Goal: Task Accomplishment & Management: Use online tool/utility

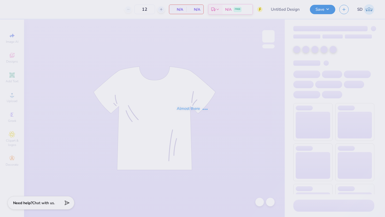
type input "HPA 1"
type input "40"
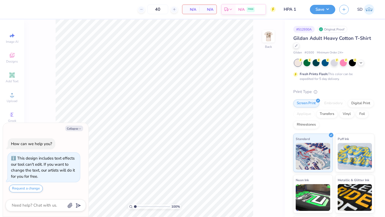
type textarea "x"
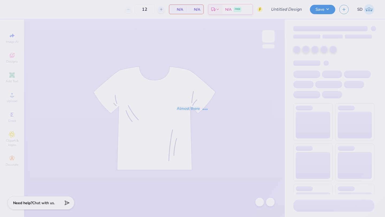
type input "HPA 2"
type input "40"
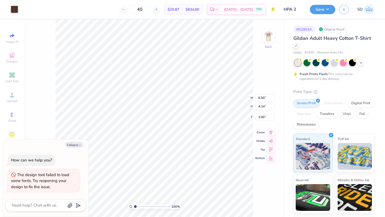
type textarea "x"
type input "4.08"
type textarea "x"
type input "7.46"
type input "4.76"
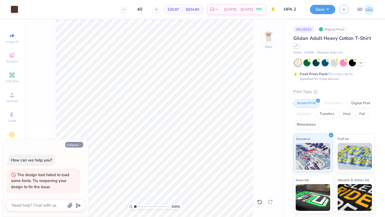
click at [74, 142] on button "Collapse" at bounding box center [74, 145] width 18 height 6
type textarea "x"
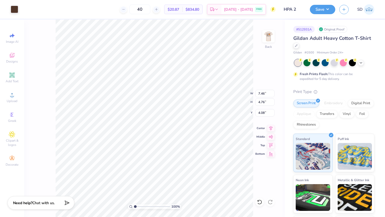
type input "8.48"
type input "5.40"
type input "4.16"
click at [269, 40] on img at bounding box center [268, 36] width 21 height 21
click at [147, 10] on input "40" at bounding box center [139, 10] width 21 height 10
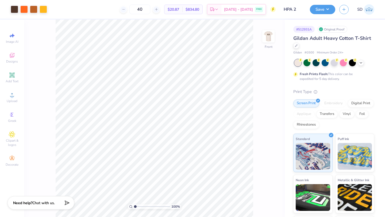
drag, startPoint x: 150, startPoint y: 10, endPoint x: 126, endPoint y: 10, distance: 23.5
click at [128, 10] on div "40" at bounding box center [140, 10] width 40 height 10
type input "50"
click at [268, 37] on img at bounding box center [268, 36] width 21 height 21
type input "7.23"
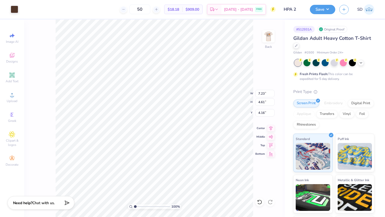
type input "4.61"
type input "4.09"
type input "6.25"
type input "3.99"
type input "4.69"
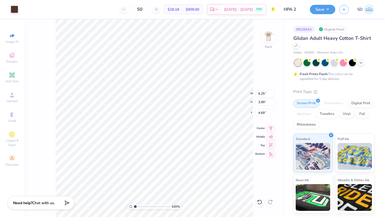
type input "7.03"
type input "4.48"
type input "4.66"
click at [269, 40] on img at bounding box center [268, 36] width 21 height 21
type input "6.28"
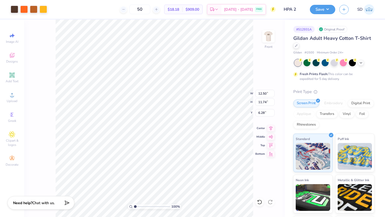
type input "11.09"
type input "10.42"
type input "6.12"
type input "6.13"
type input "5.01"
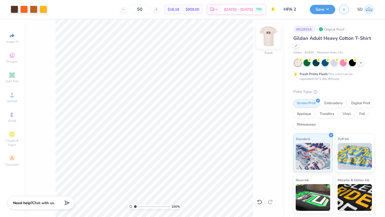
click at [267, 36] on img at bounding box center [268, 36] width 21 height 21
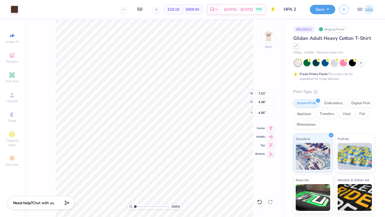
type input "7.30"
type input "4.65"
click at [265, 33] on img at bounding box center [268, 36] width 21 height 21
type input "4.48"
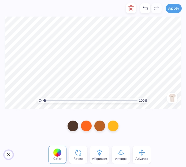
click at [9, 154] on button "Close" at bounding box center [8, 155] width 9 height 9
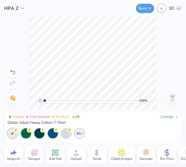
click at [12, 72] on icon at bounding box center [12, 72] width 6 height 6
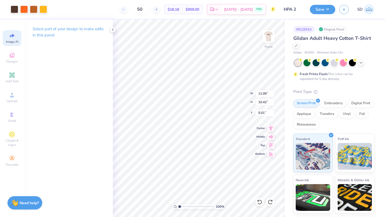
type input "4.33"
click at [268, 33] on img at bounding box center [268, 36] width 21 height 21
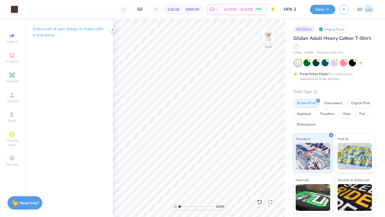
click at [113, 28] on icon at bounding box center [113, 30] width 4 height 4
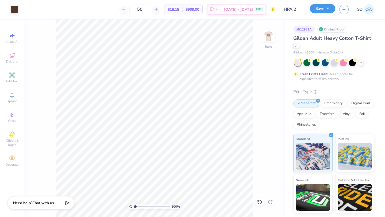
click at [323, 10] on button "Save" at bounding box center [322, 8] width 25 height 9
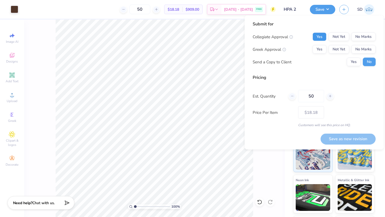
click at [320, 38] on button "Yes" at bounding box center [320, 37] width 14 height 9
click at [320, 49] on button "Yes" at bounding box center [320, 49] width 14 height 9
click at [358, 141] on button "Save as new revision" at bounding box center [348, 138] width 55 height 11
type input "– –"
